Goal: Transaction & Acquisition: Purchase product/service

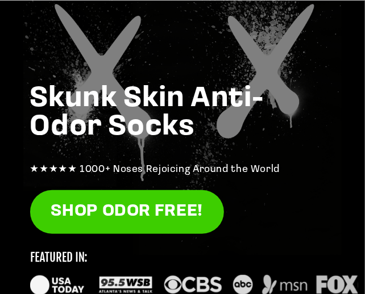
click at [148, 47] on div "Skunk Skin Anti-Odor Socks ★★★★★ 1000+ Noses Rejoicing Around the World SHOP OD…" at bounding box center [182, 183] width 365 height 461
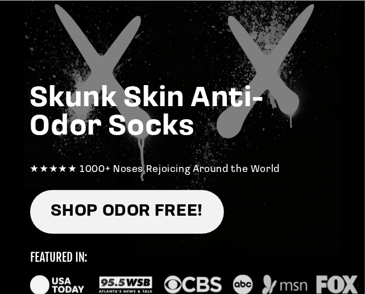
click at [136, 207] on link "SHOP ODOR FREE!" at bounding box center [127, 212] width 194 height 44
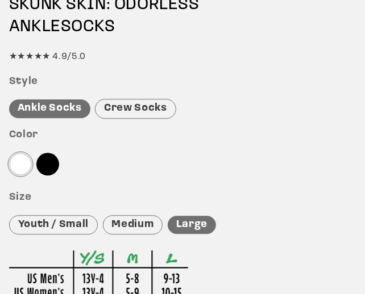
scroll to position [646, 0]
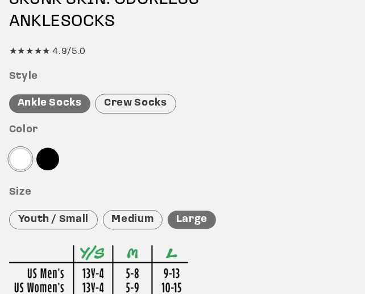
click at [143, 101] on div "Crew Socks" at bounding box center [135, 104] width 81 height 20
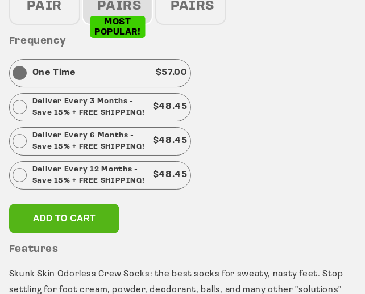
scroll to position [1037, 0]
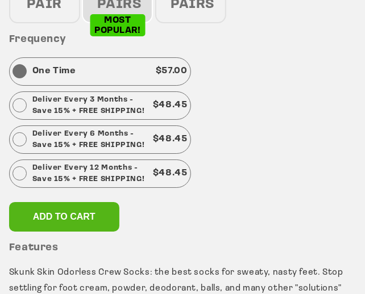
click at [19, 172] on div at bounding box center [19, 173] width 14 height 14
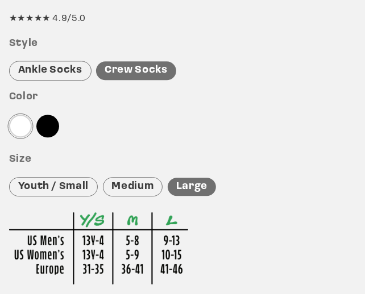
scroll to position [685, 0]
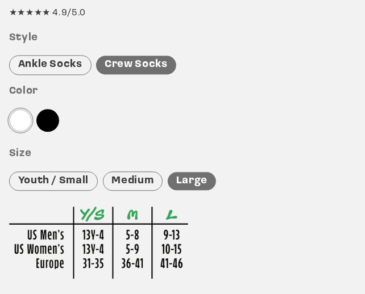
click at [20, 122] on div at bounding box center [20, 120] width 23 height 23
click at [23, 112] on div at bounding box center [20, 120] width 23 height 23
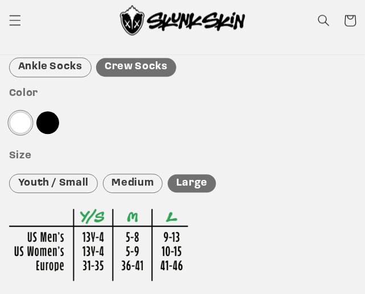
click at [25, 119] on div at bounding box center [20, 122] width 23 height 23
click at [28, 110] on div "Color" at bounding box center [182, 113] width 347 height 52
click at [24, 121] on div at bounding box center [20, 122] width 23 height 23
click at [18, 122] on div at bounding box center [20, 122] width 23 height 23
click at [52, 119] on div at bounding box center [47, 122] width 23 height 23
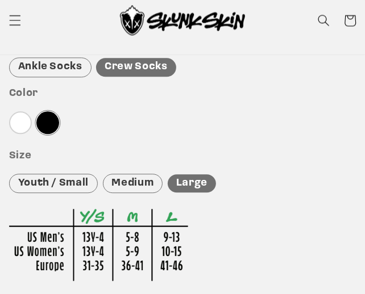
click at [19, 122] on div at bounding box center [20, 122] width 23 height 23
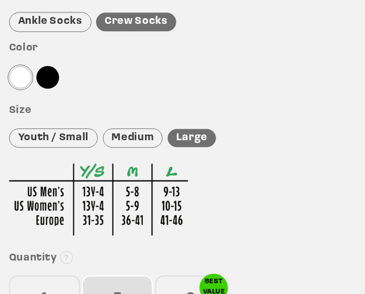
scroll to position [729, 0]
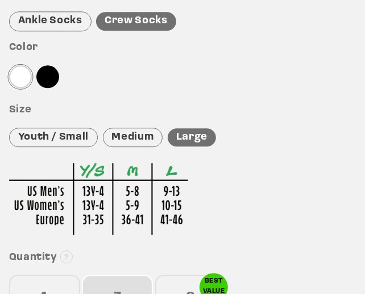
click at [174, 183] on img at bounding box center [98, 199] width 179 height 72
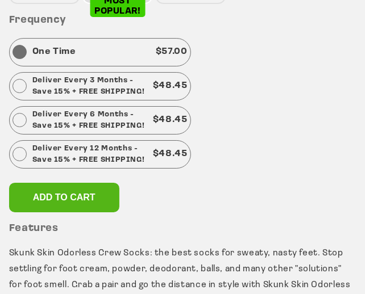
scroll to position [1060, 0]
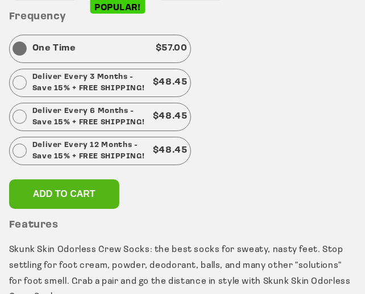
click at [27, 143] on div "Deliver Every 12 Months - Save 15% + FREE SHIPPING! $ 48.45" at bounding box center [100, 151] width 182 height 28
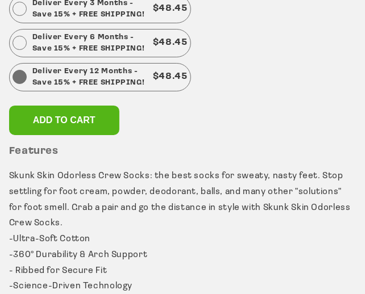
scroll to position [1135, 0]
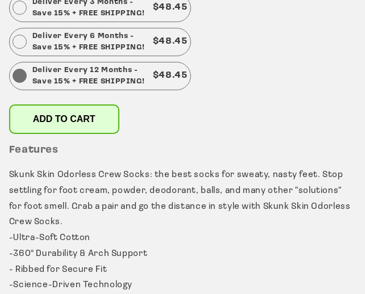
click at [77, 114] on span "Add to cart" at bounding box center [64, 119] width 62 height 10
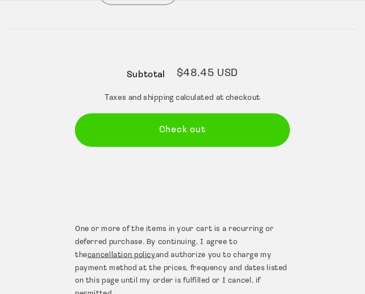
scroll to position [309, 0]
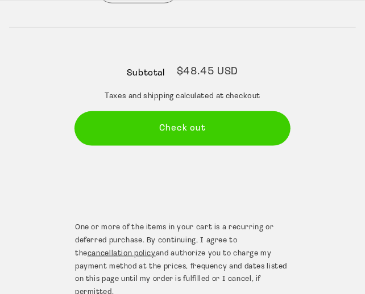
click at [203, 123] on button "Check out" at bounding box center [182, 129] width 215 height 34
